Goal: Task Accomplishment & Management: Manage account settings

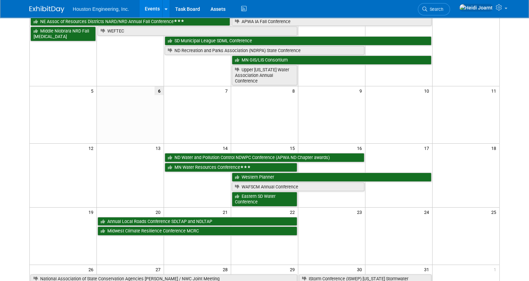
scroll to position [105, 0]
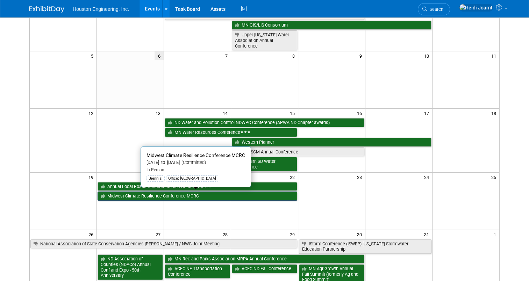
click at [193, 195] on link "Midwest Climate Resilience Conference MCRC" at bounding box center [198, 196] width 200 height 9
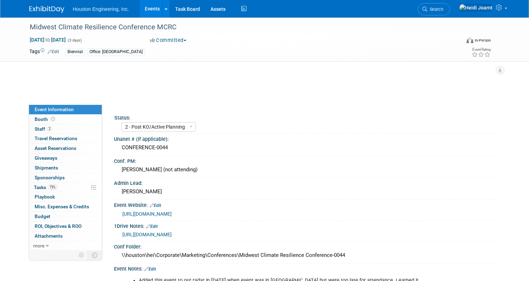
select select "2 - Post KO/Active Planning"
select select "Yes"
select select "Environmental"
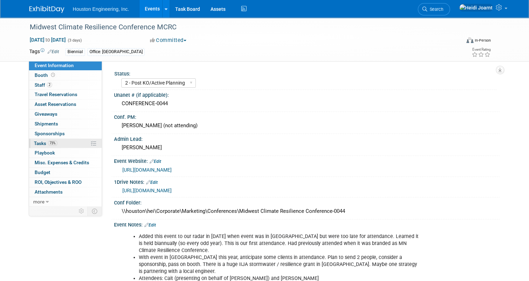
click at [56, 147] on link "73% Tasks 73%" at bounding box center [65, 143] width 73 height 9
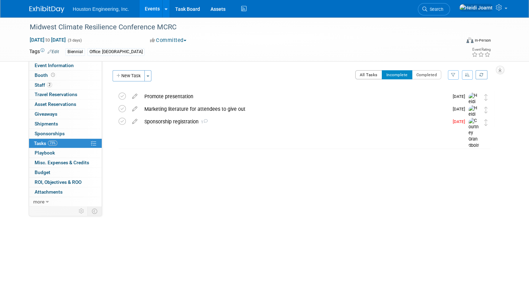
click at [369, 76] on button "All Tasks" at bounding box center [368, 74] width 27 height 9
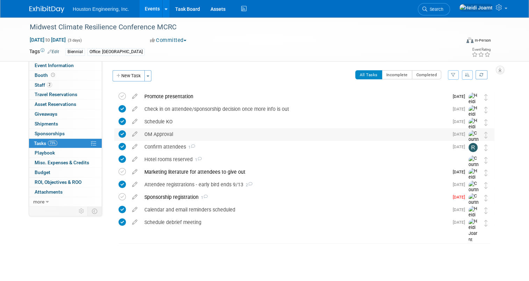
click at [287, 134] on div "OM Approval" at bounding box center [295, 134] width 308 height 12
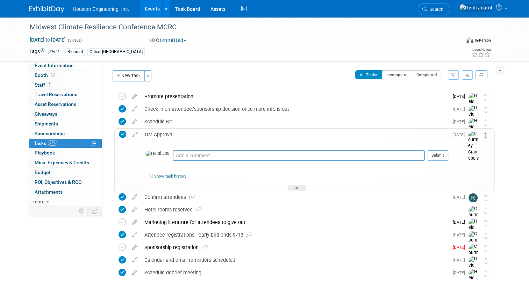
click at [287, 134] on div "OM Approval" at bounding box center [294, 135] width 307 height 12
